Goal: Submit feedback/report problem

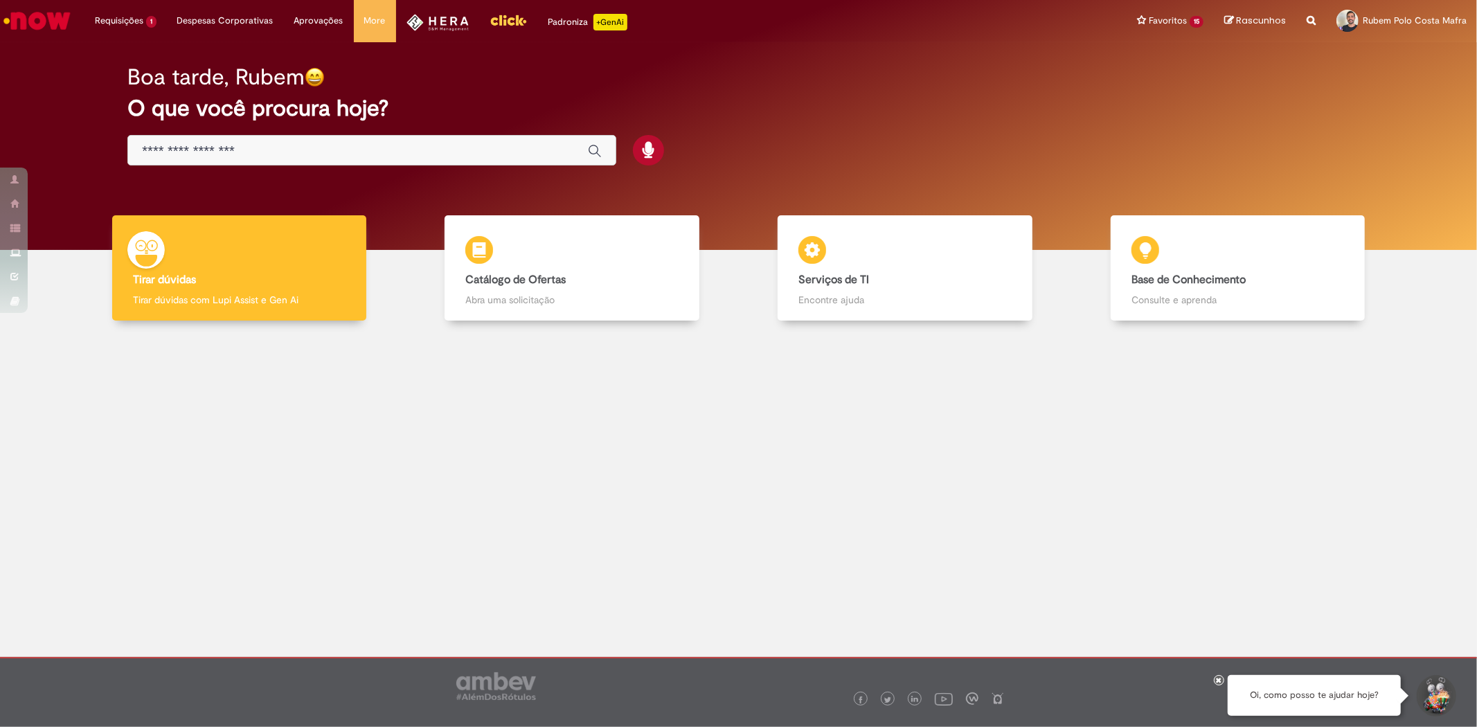
click at [441, 15] on img "Menu Cabeçalho" at bounding box center [438, 22] width 63 height 17
click at [140, 75] on span "Remanejamento VMV x HERA" at bounding box center [149, 74] width 101 height 10
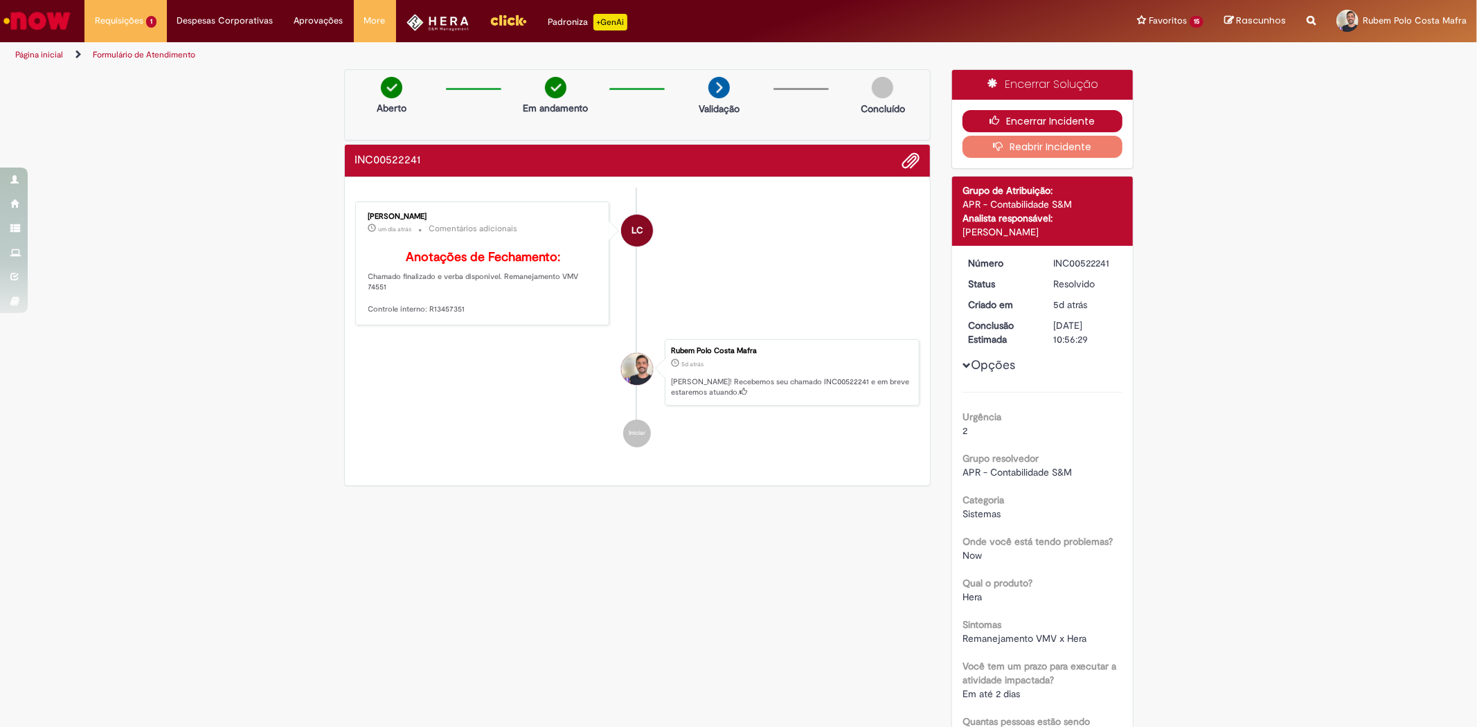
click at [1091, 111] on button "Encerrar Incidente" at bounding box center [1043, 121] width 160 height 22
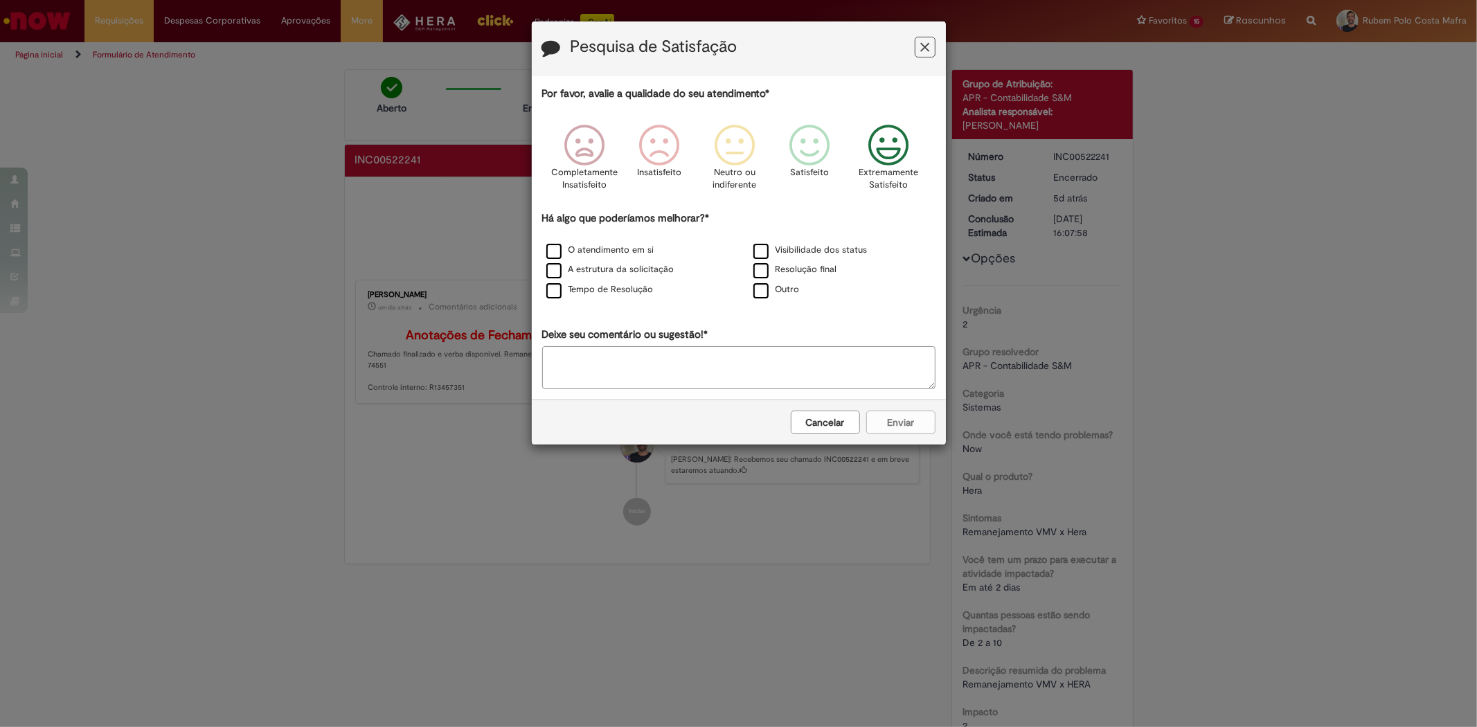
click at [898, 156] on icon "Feedback" at bounding box center [888, 146] width 52 height 42
click at [765, 296] on label "Outro" at bounding box center [776, 289] width 46 height 13
click at [732, 374] on textarea "Deixe seu comentário ou sugestão!*" at bounding box center [738, 367] width 393 height 43
type textarea "*"
click at [902, 416] on button "Enviar" at bounding box center [900, 423] width 69 height 24
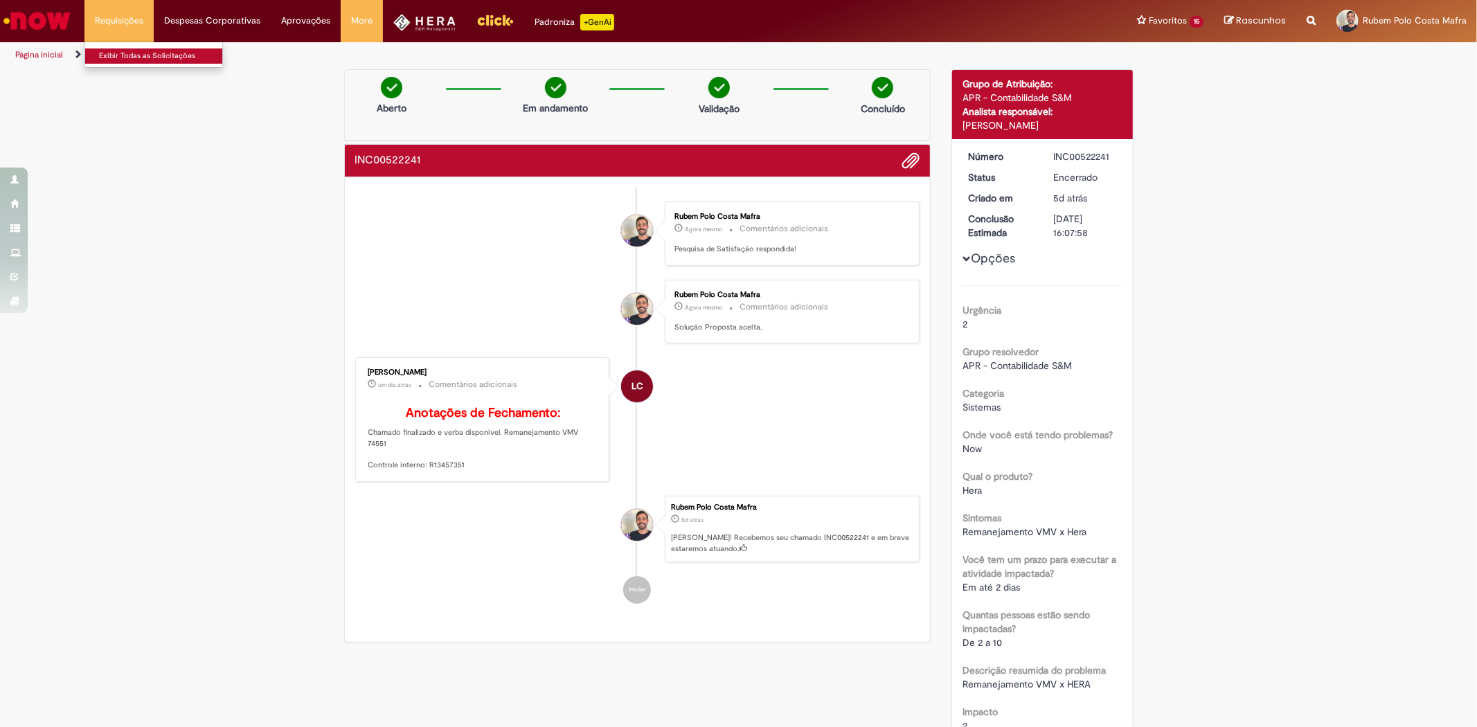
click at [118, 56] on link "Exibir Todas as Solicitações" at bounding box center [161, 55] width 152 height 15
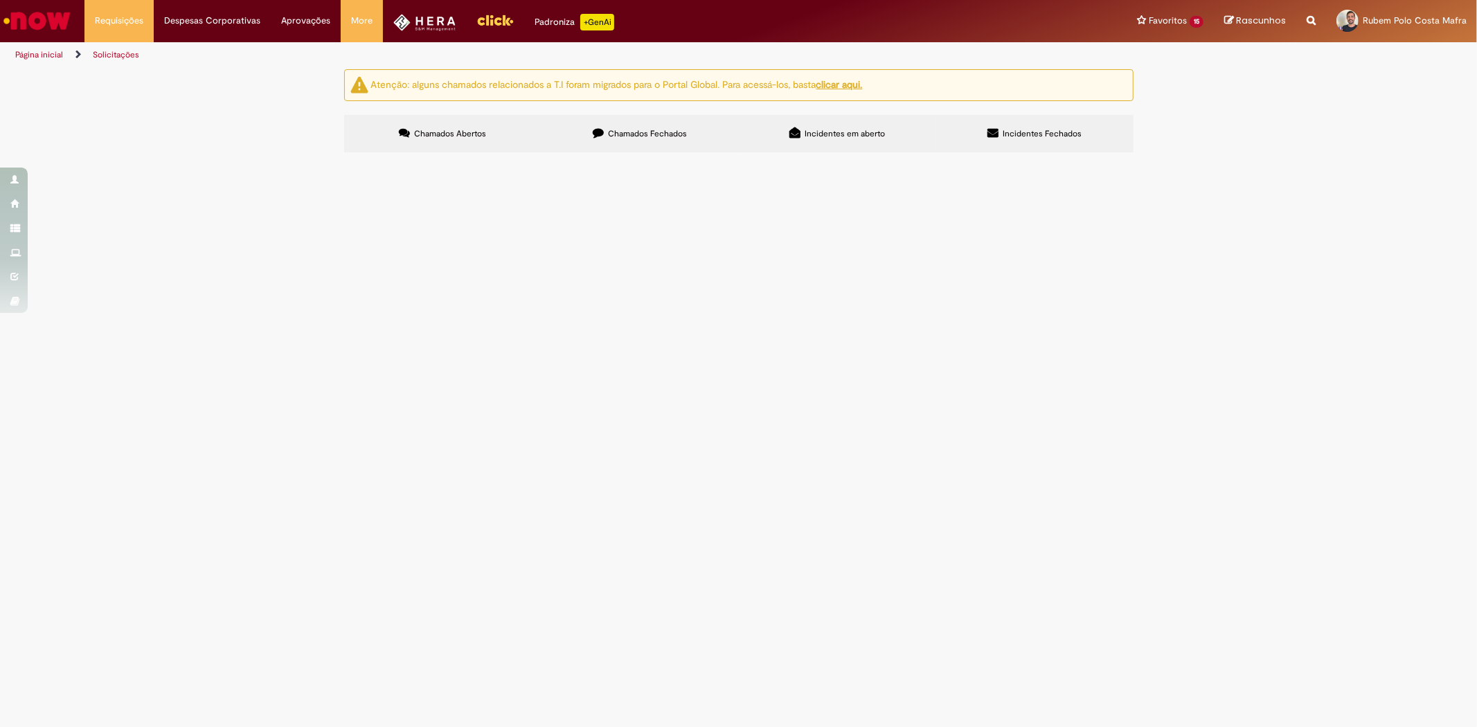
click at [642, 137] on span "Chamados Fechados" at bounding box center [647, 133] width 79 height 11
